Goal: Transaction & Acquisition: Obtain resource

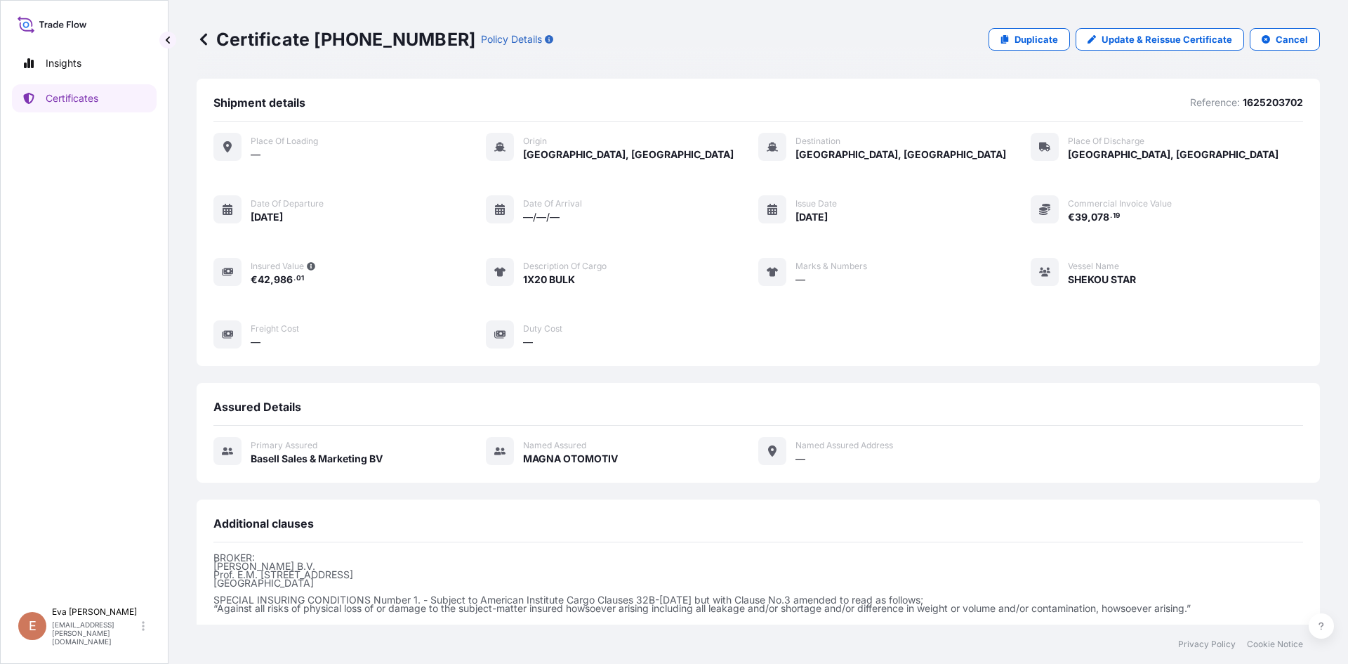
scroll to position [153, 0]
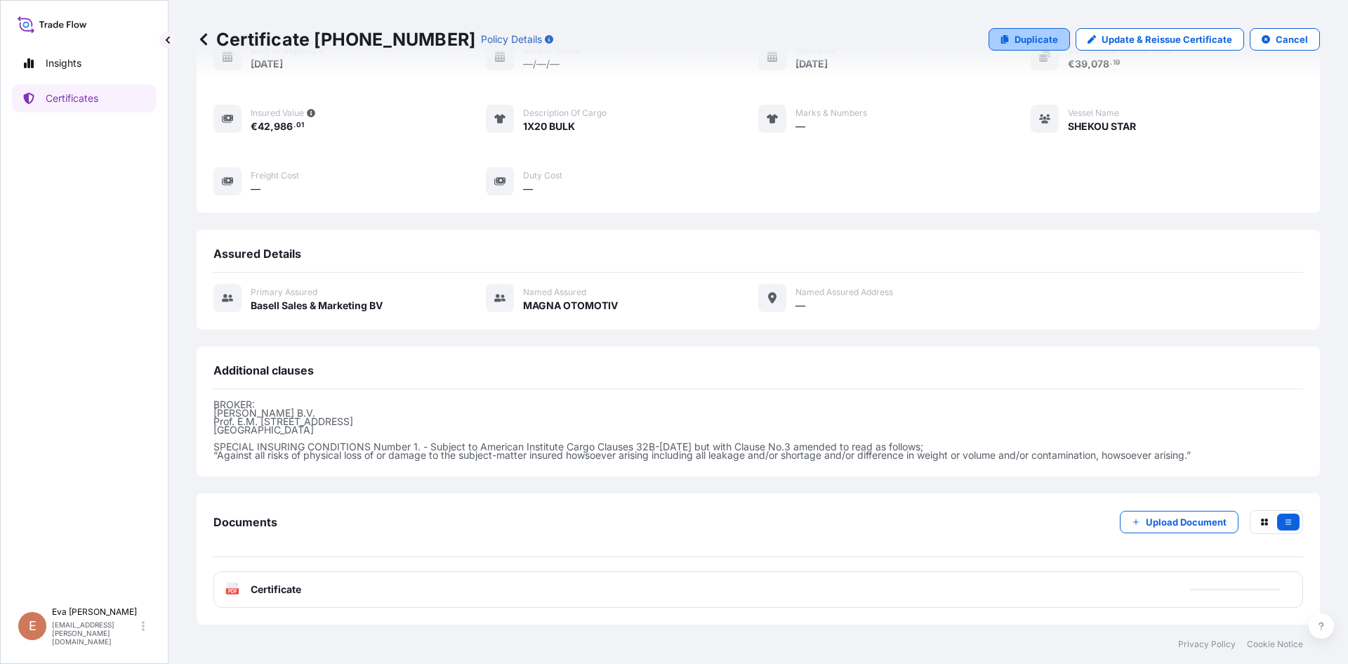
click at [1022, 42] on p "Duplicate" at bounding box center [1037, 39] width 44 height 14
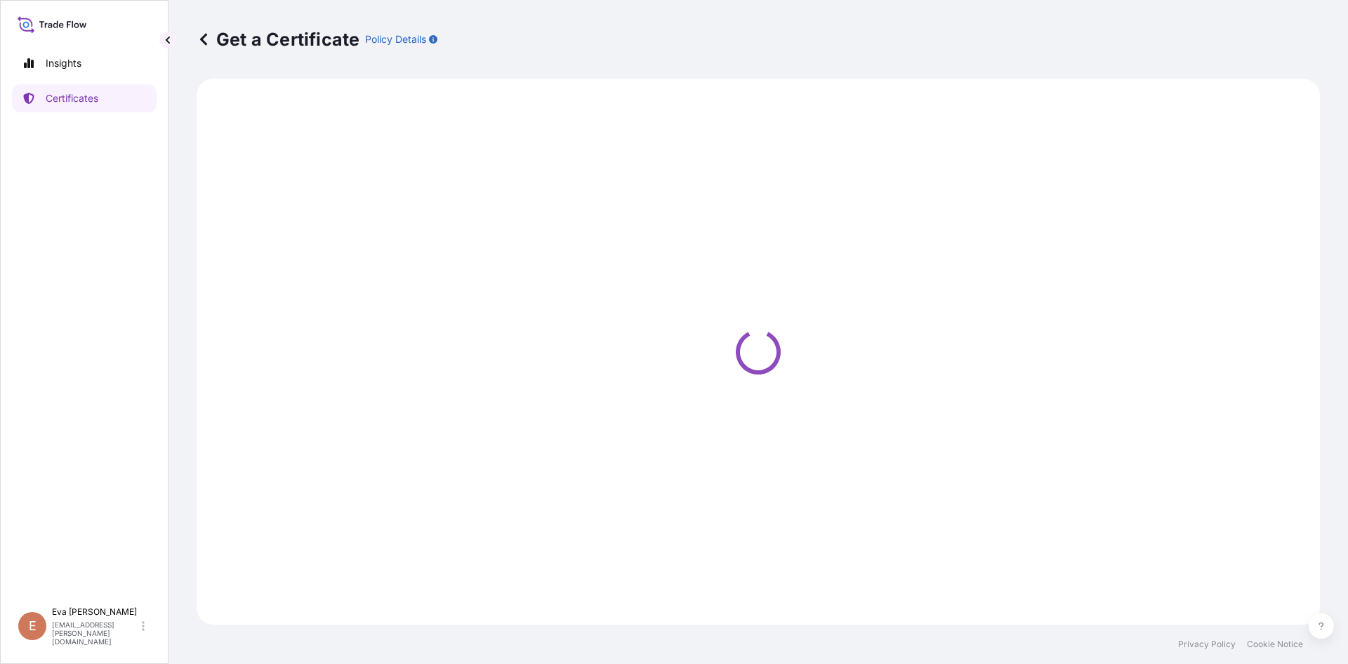
select select "Sea"
select select "Road / [GEOGRAPHIC_DATA]"
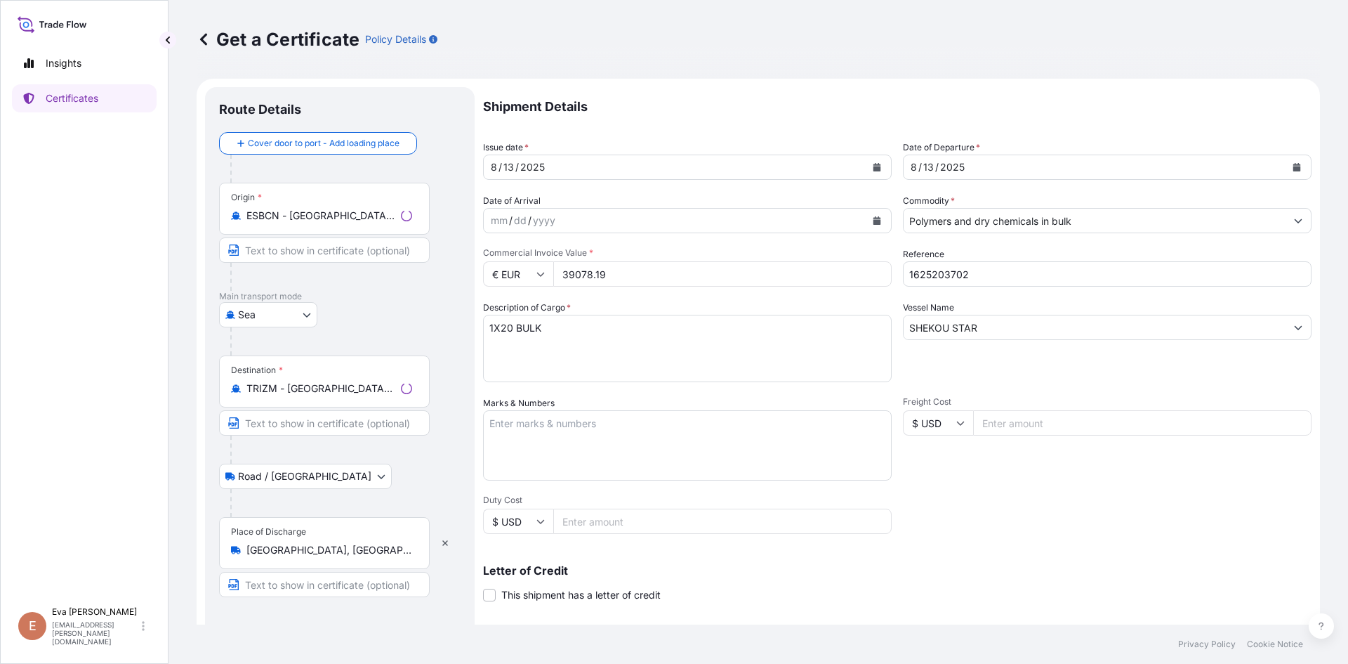
select select "32164"
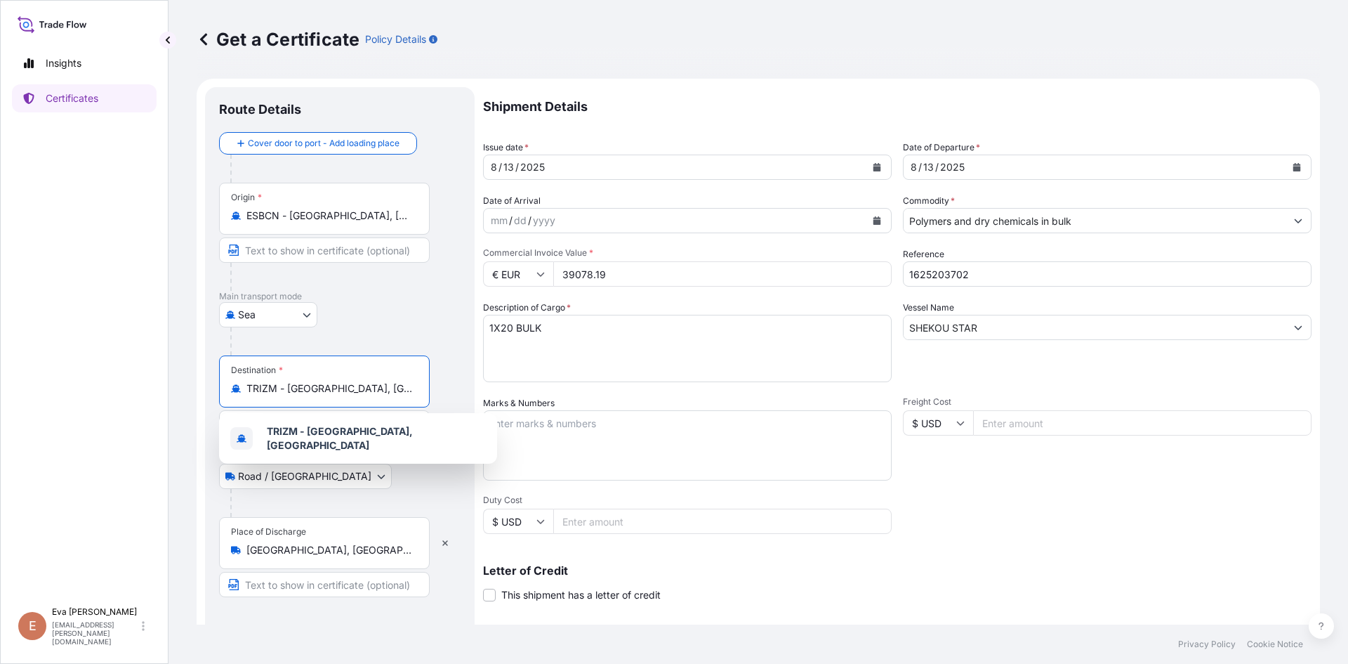
drag, startPoint x: 357, startPoint y: 390, endPoint x: 180, endPoint y: 390, distance: 176.3
click at [180, 390] on div "Get a Certificate Policy Details Route Details Cover door to port - Add loading…" at bounding box center [759, 312] width 1180 height 624
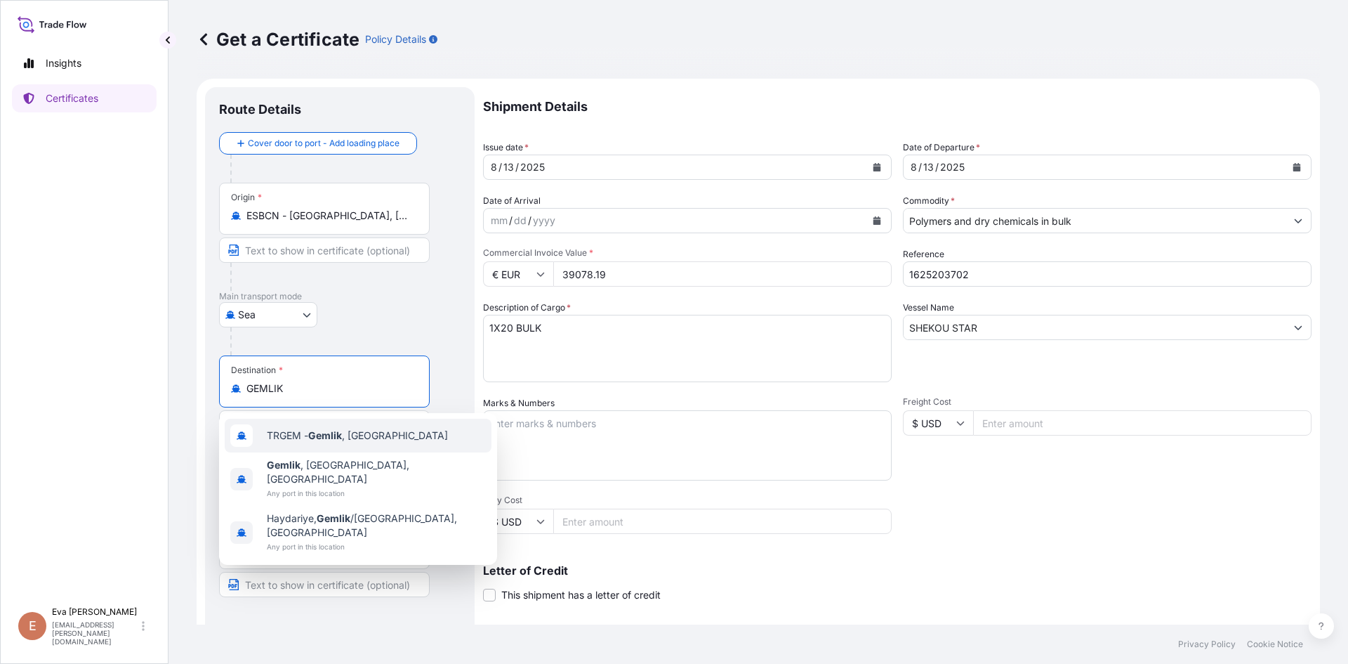
click at [309, 443] on div "TRGEM - Gemlik , [GEOGRAPHIC_DATA]" at bounding box center [358, 436] width 267 height 34
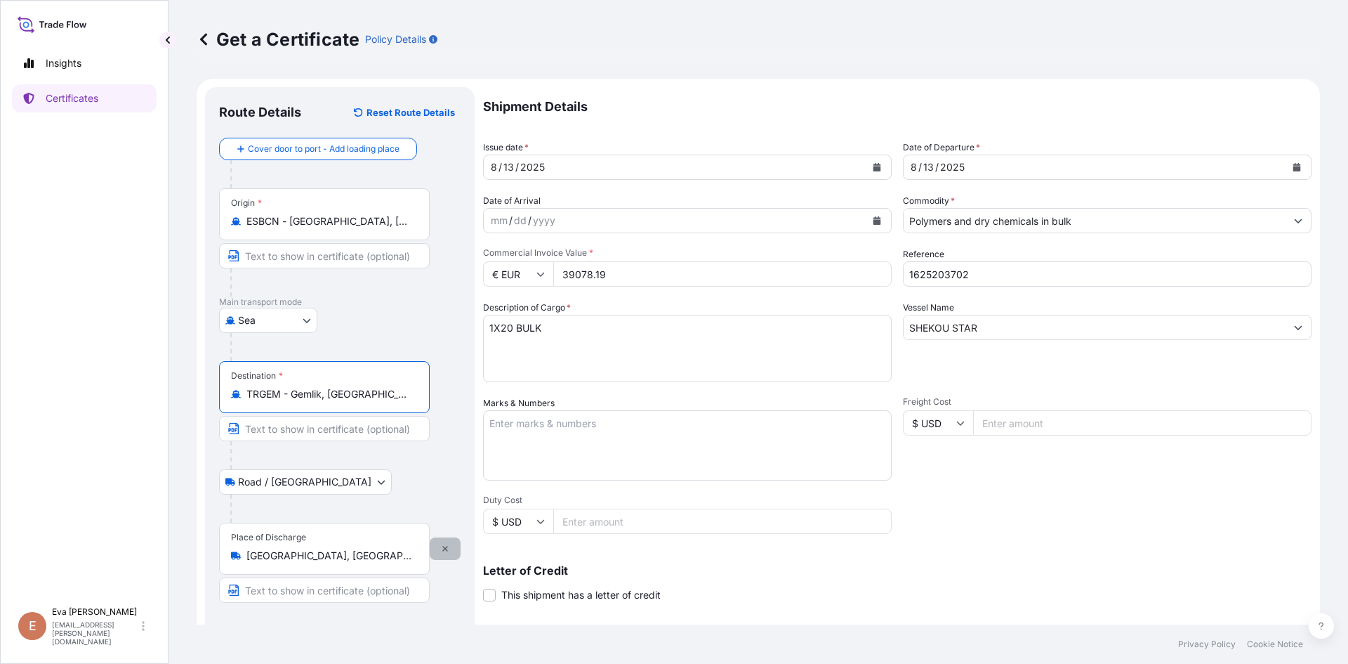
type input "TRGEM - Gemlik, [GEOGRAPHIC_DATA]"
click at [445, 552] on icon "button" at bounding box center [445, 548] width 8 height 8
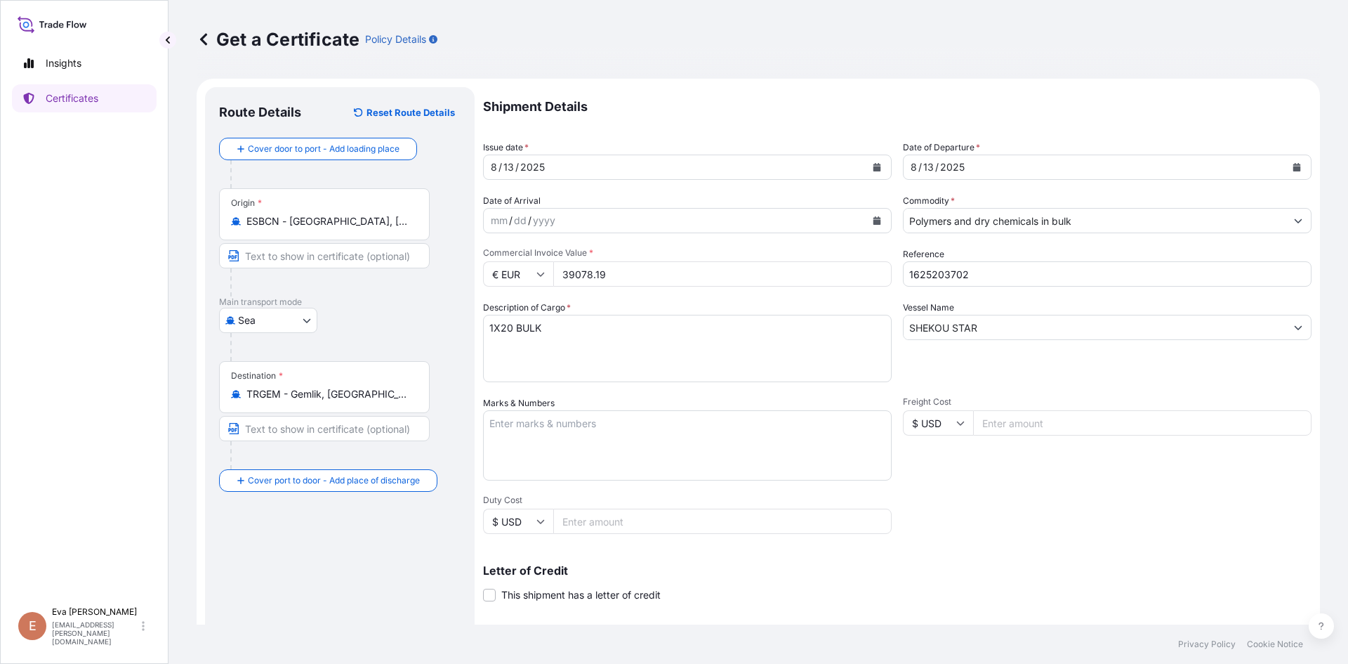
click at [1009, 225] on input "Polymers and dry chemicals in bulk" at bounding box center [1095, 220] width 382 height 25
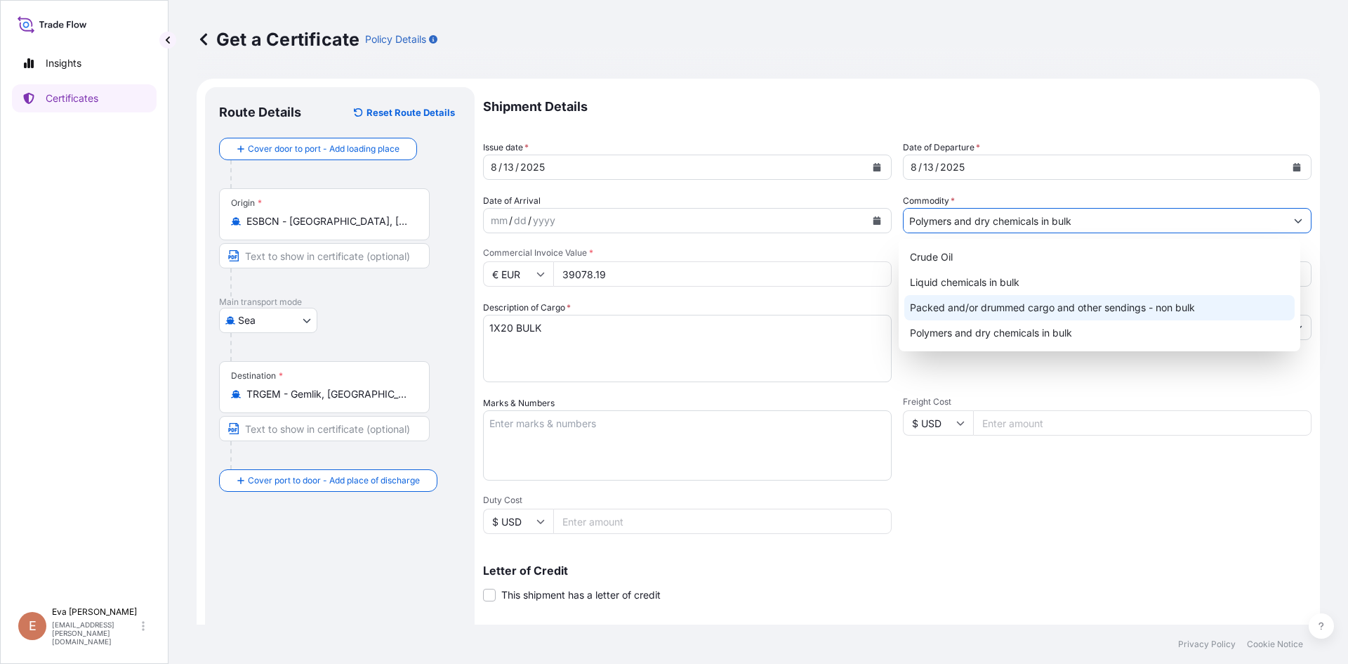
click at [1018, 312] on div "Packed and/or drummed cargo and other sendings - non bulk" at bounding box center [1100, 307] width 391 height 25
type input "Packed and/or drummed cargo and other sendings - non bulk"
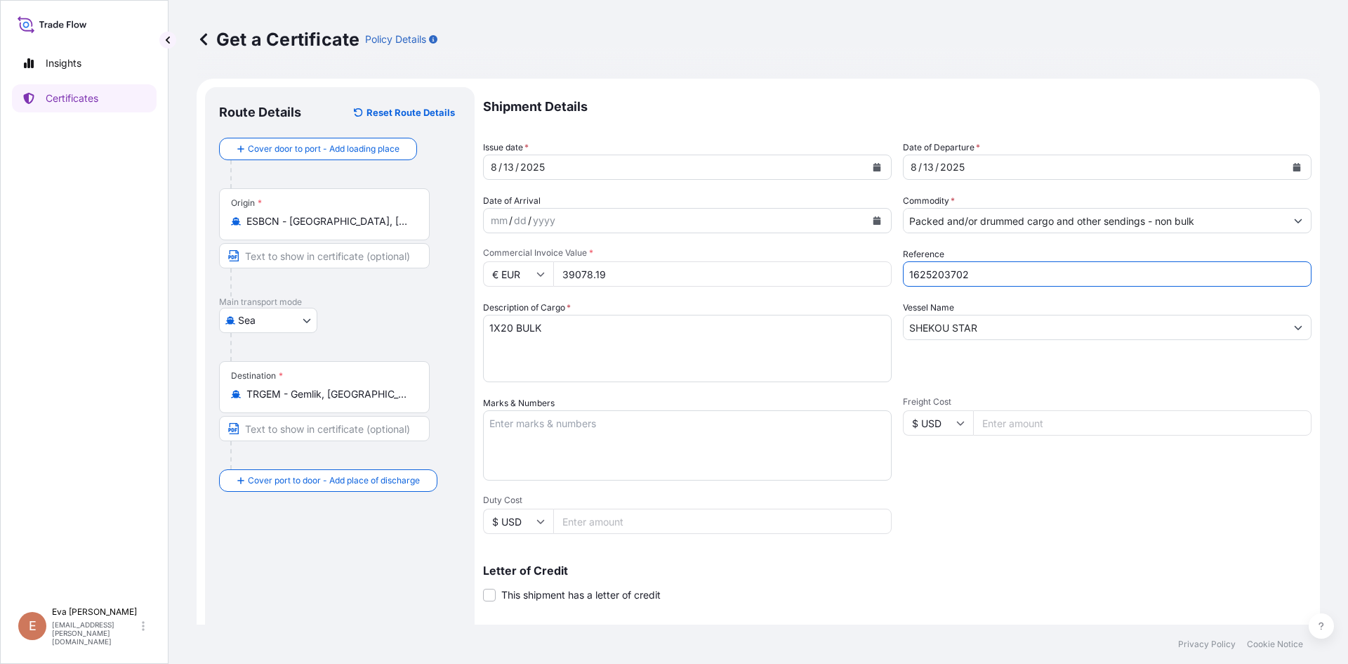
drag, startPoint x: 978, startPoint y: 275, endPoint x: 936, endPoint y: 270, distance: 42.3
click at [936, 270] on input "1625203702" at bounding box center [1107, 273] width 409 height 25
type input "1625205457"
drag, startPoint x: 502, startPoint y: 330, endPoint x: 624, endPoint y: 334, distance: 121.6
click at [619, 334] on textarea "1X20 BULK" at bounding box center [687, 348] width 409 height 67
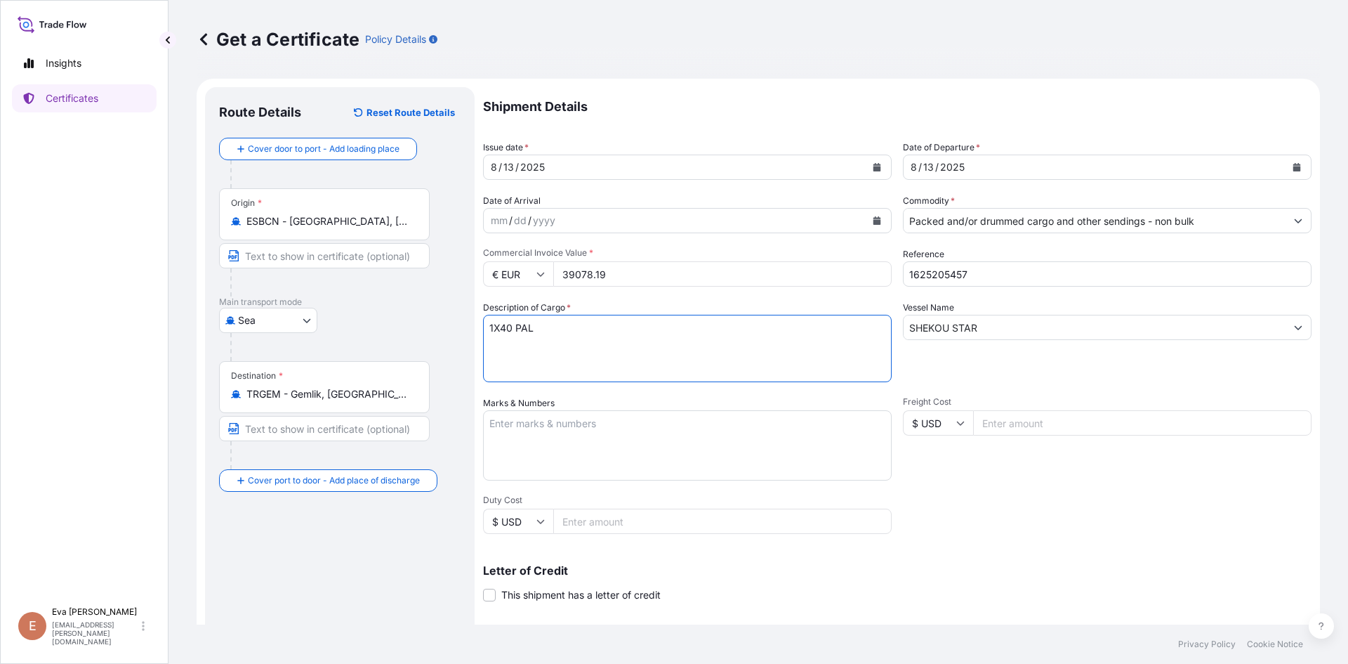
type textarea "1X40 PAL"
drag, startPoint x: 563, startPoint y: 273, endPoint x: 683, endPoint y: 275, distance: 120.8
click at [683, 275] on input "39078.19" at bounding box center [722, 273] width 338 height 25
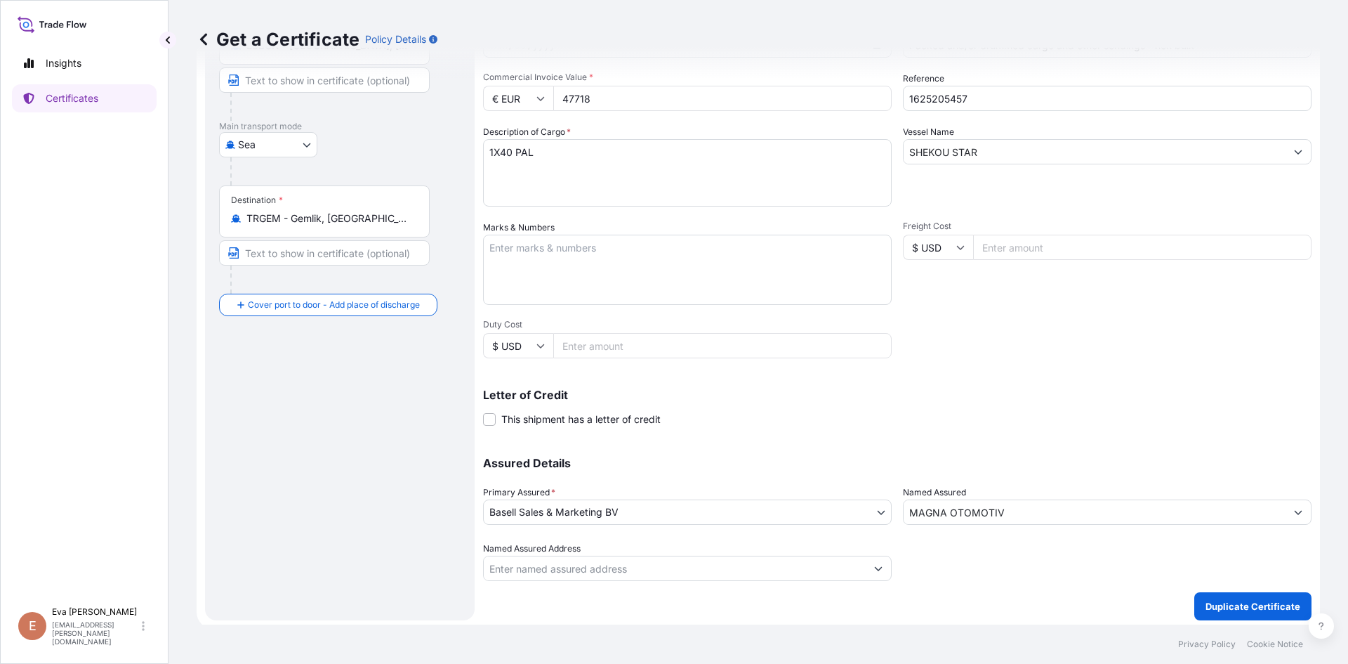
scroll to position [180, 0]
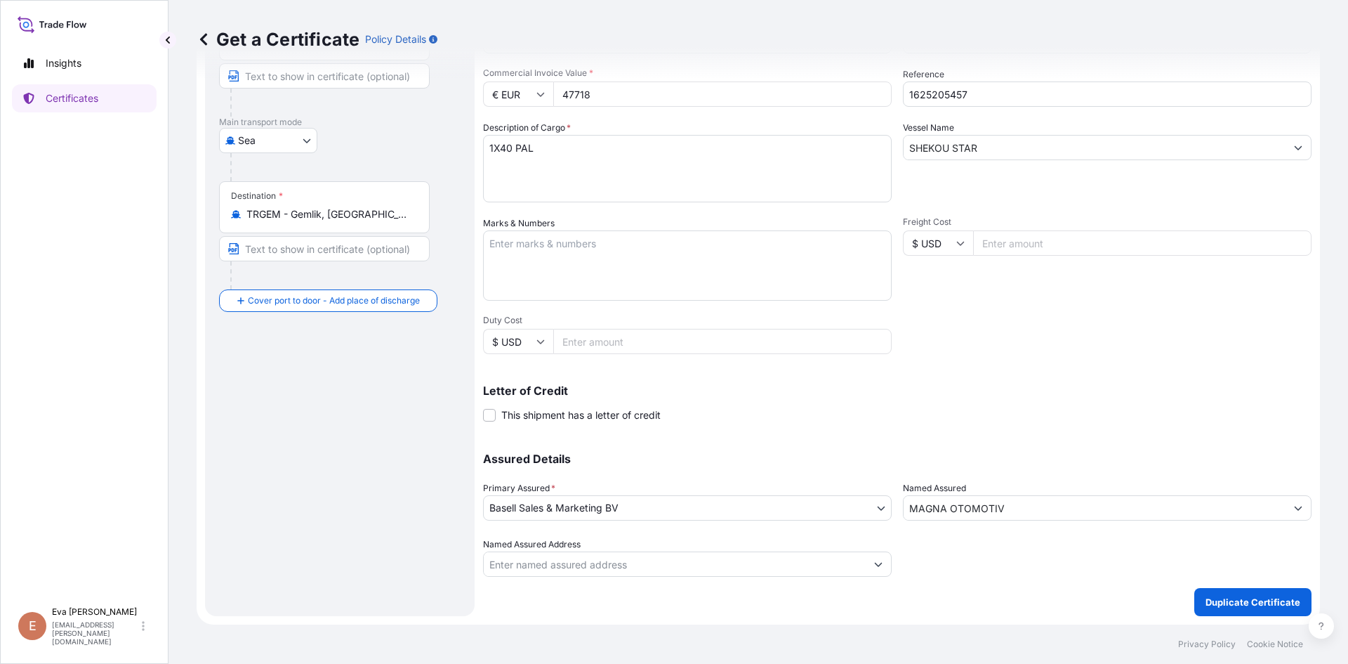
type input "47718"
click at [1195, 501] on input "MAGNA OTOMOTIV" at bounding box center [1095, 507] width 382 height 25
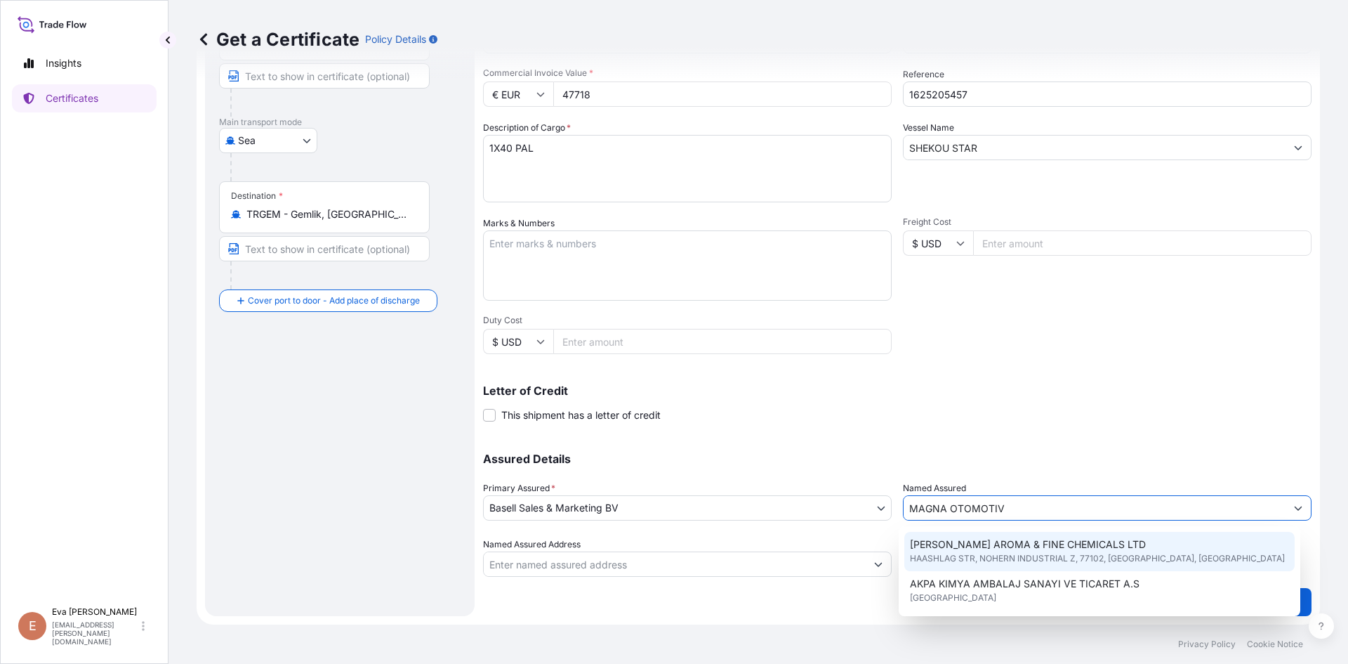
drag, startPoint x: 1039, startPoint y: 504, endPoint x: 796, endPoint y: 516, distance: 244.0
click at [796, 516] on div "Assured Details Primary Assured * Basell Sales & Marketing BV Basell Poliolefin…" at bounding box center [897, 506] width 829 height 140
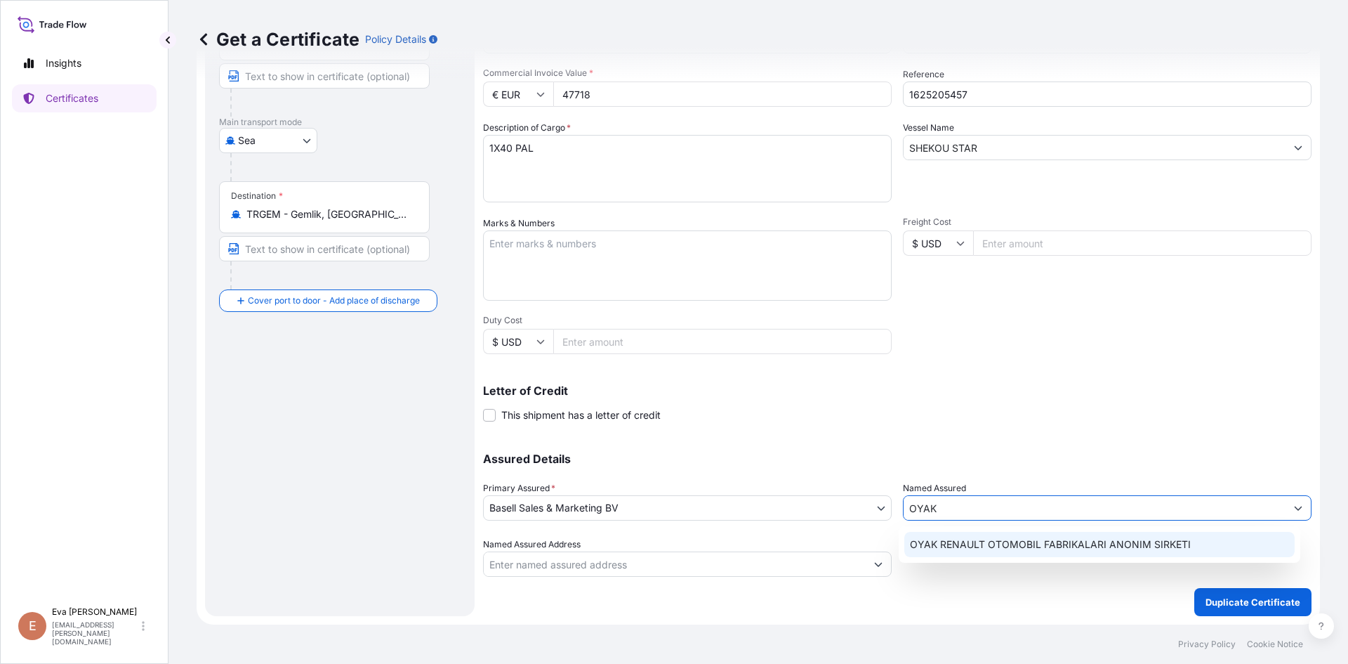
click at [954, 553] on div "OYAK RENAULT OTOMOBIL FABRIKALARI ANONIM SIRKETI" at bounding box center [1100, 544] width 391 height 25
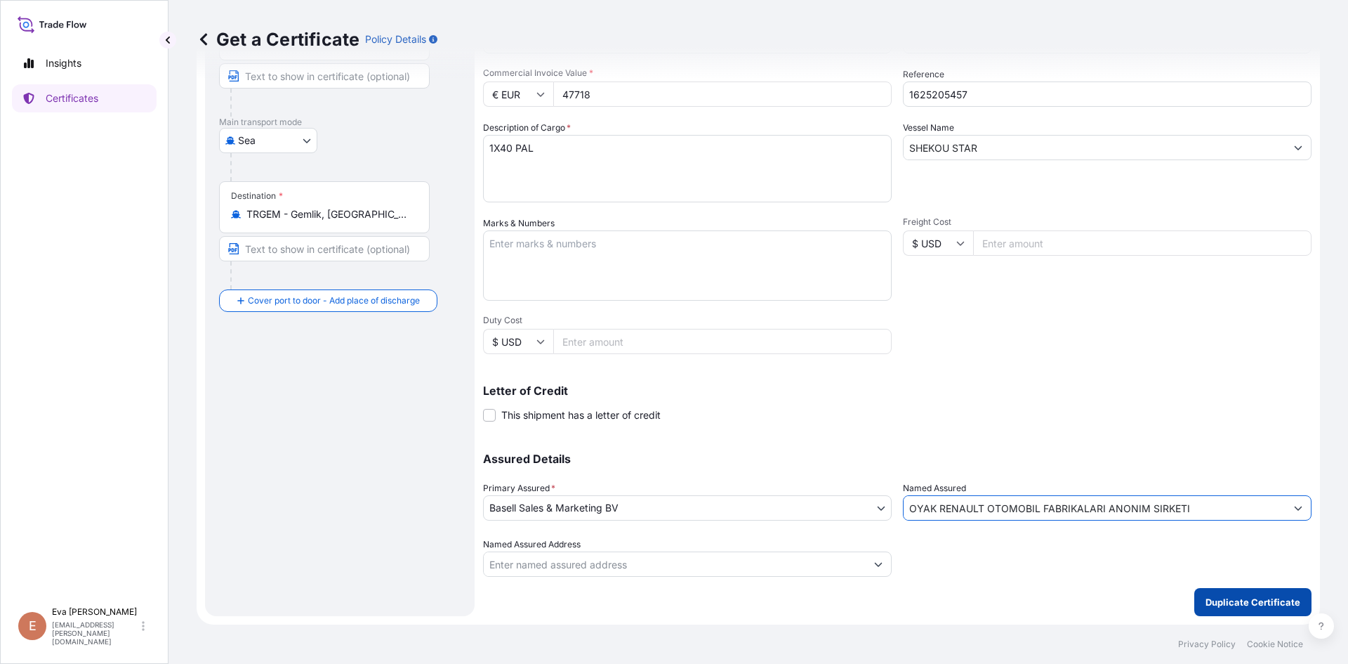
type input "OYAK RENAULT OTOMOBIL FABRIKALARI ANONIM SIRKETI"
click at [1221, 605] on p "Duplicate Certificate" at bounding box center [1253, 602] width 95 height 14
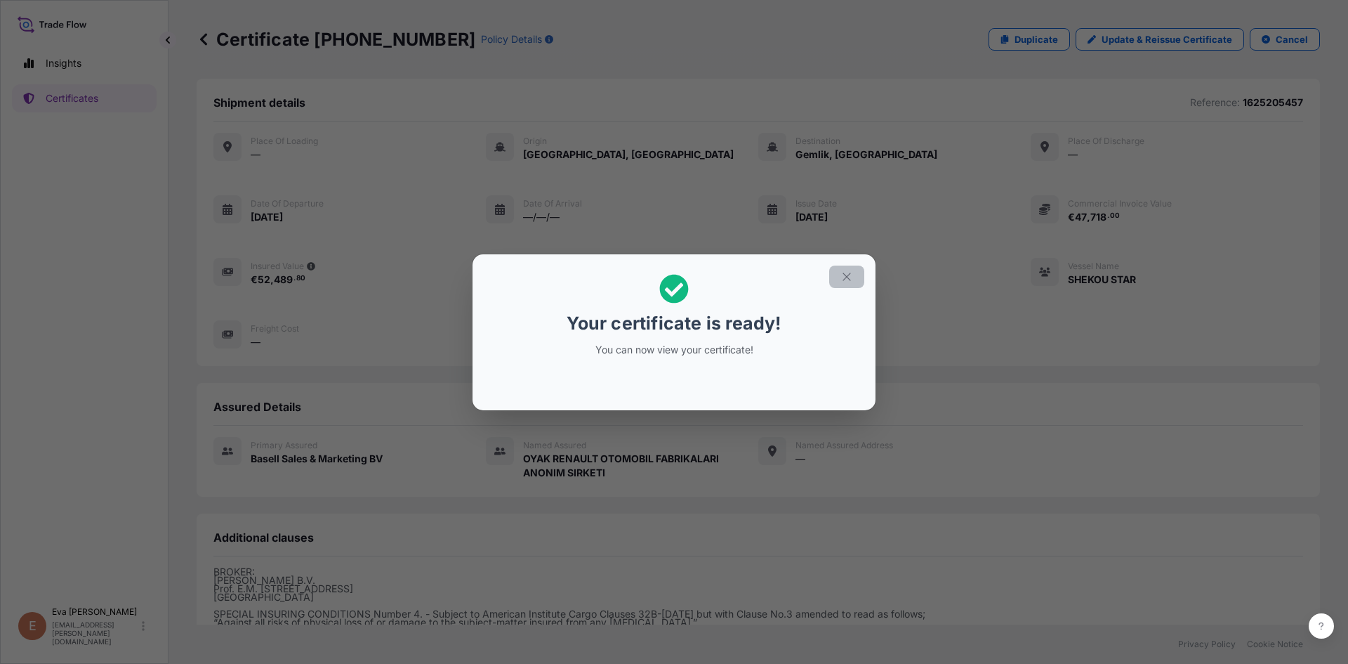
click at [842, 279] on icon "button" at bounding box center [847, 276] width 13 height 13
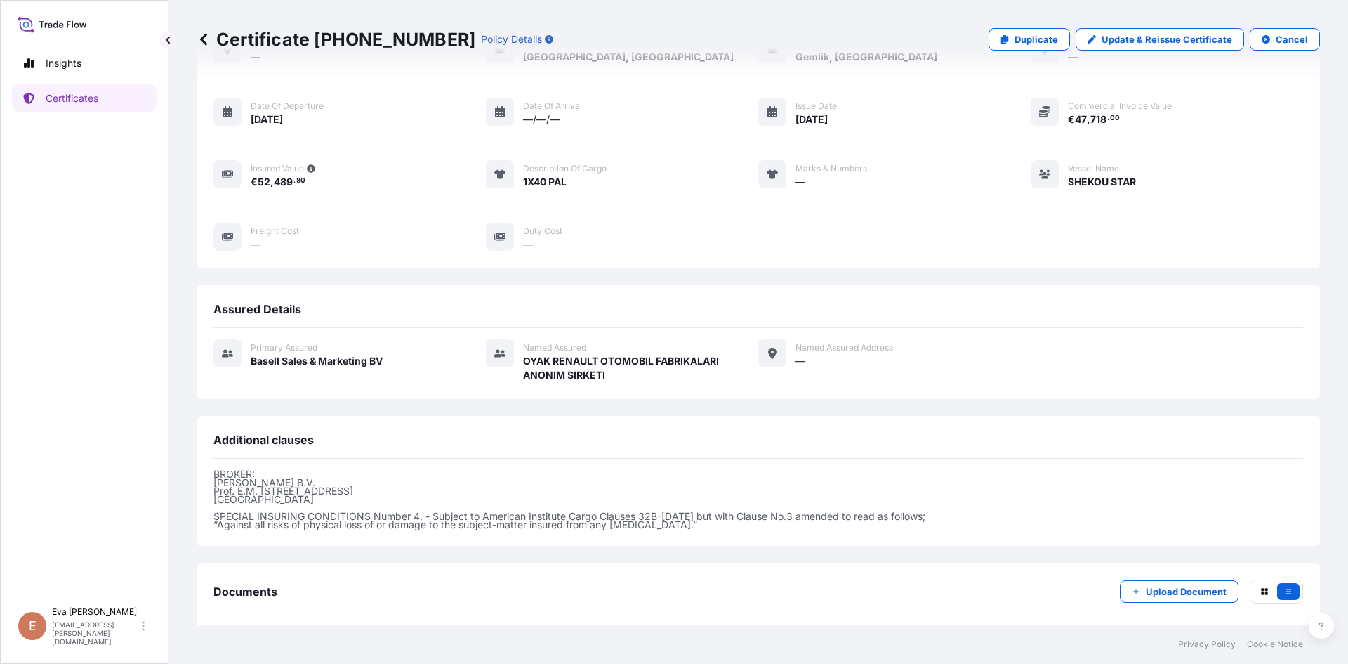
scroll to position [167, 0]
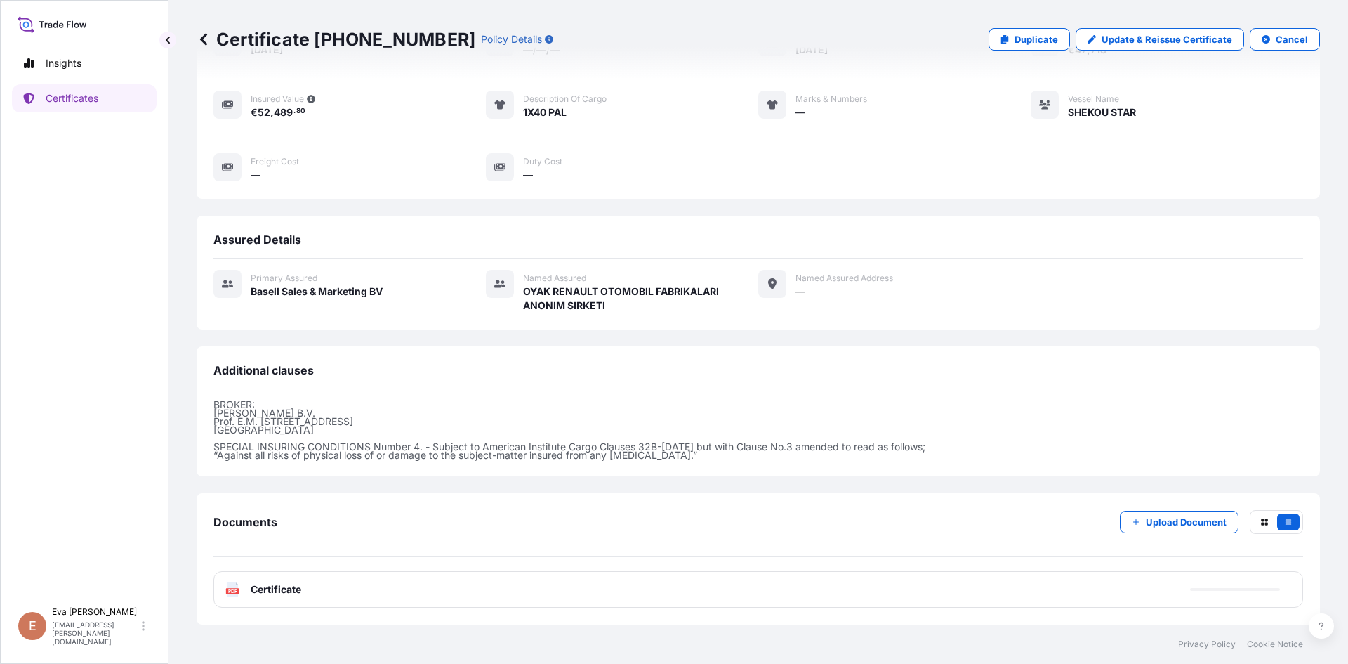
click at [238, 588] on icon at bounding box center [233, 589] width 12 height 14
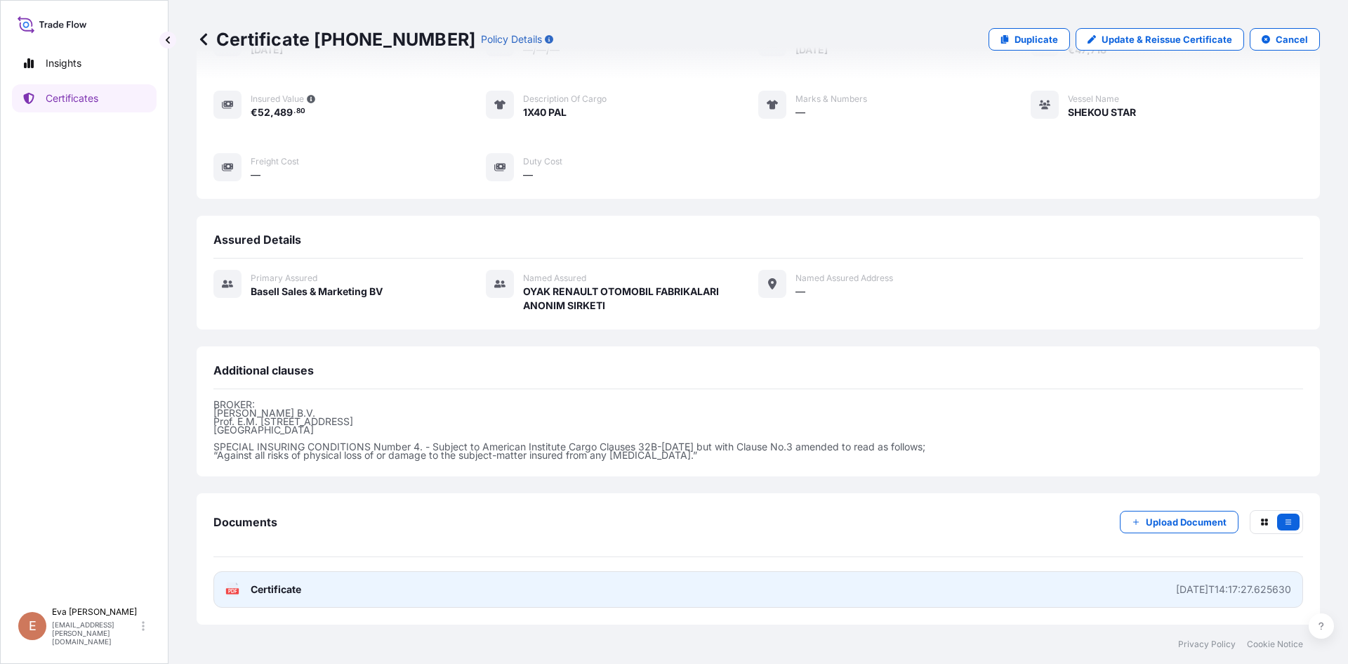
click at [240, 587] on div "PDF Certificate" at bounding box center [263, 589] width 76 height 14
